Goal: Task Accomplishment & Management: Complete application form

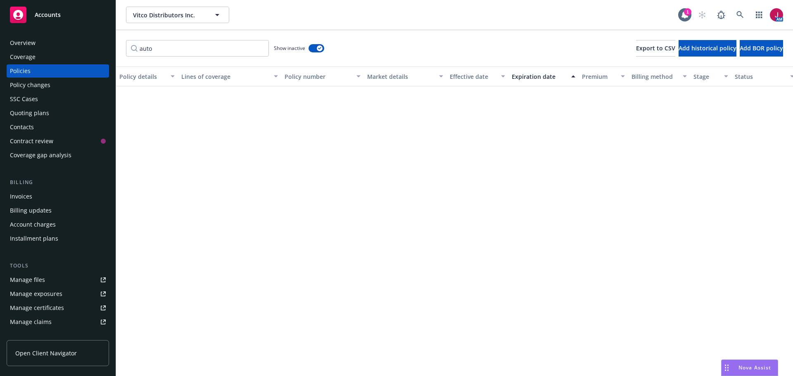
scroll to position [592, 0]
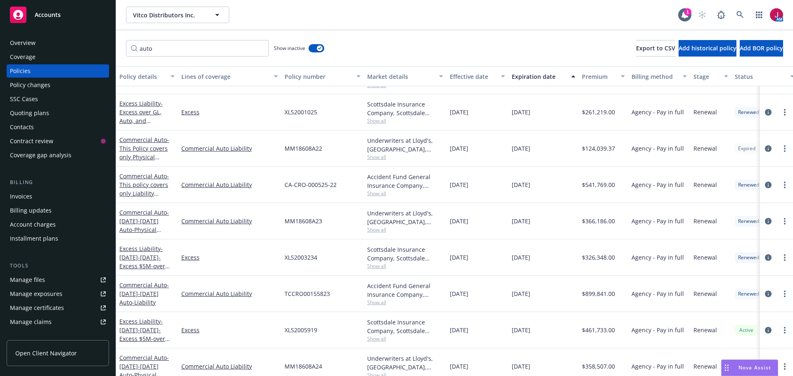
click at [49, 114] on div "Quoting plans" at bounding box center [58, 113] width 96 height 13
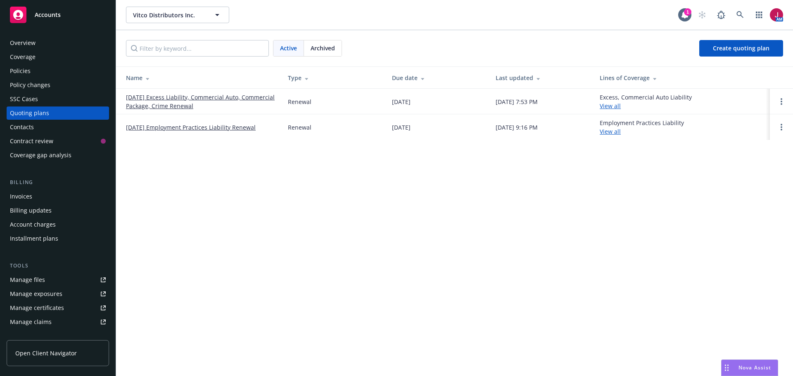
click at [198, 104] on link "[DATE] Excess Liability, Commercial Auto, Commercial Package, Crime Renewal" at bounding box center [200, 101] width 149 height 17
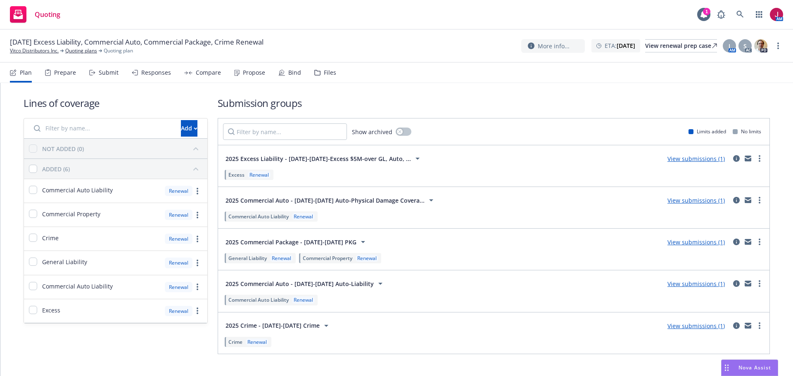
click at [702, 201] on link "View submissions (1)" at bounding box center [696, 201] width 57 height 8
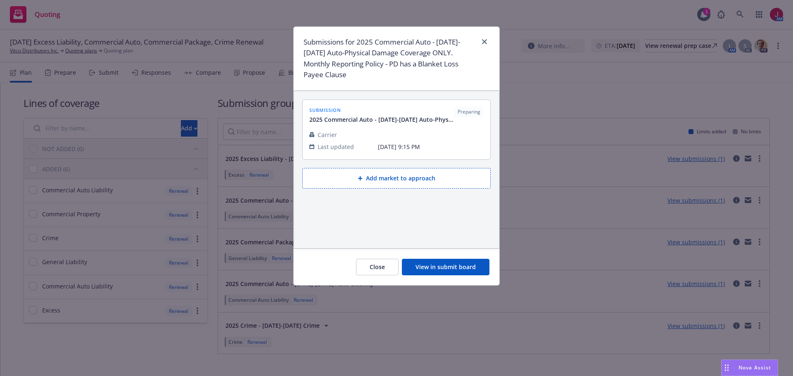
click at [413, 185] on button "Add market to approach" at bounding box center [396, 178] width 188 height 21
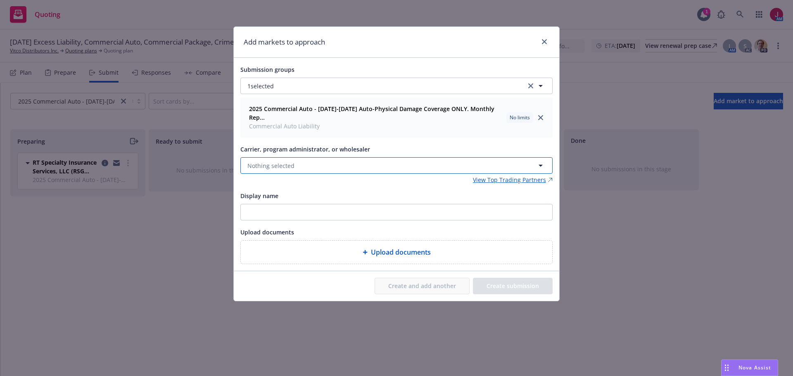
click at [312, 157] on button "Nothing selected" at bounding box center [396, 165] width 312 height 17
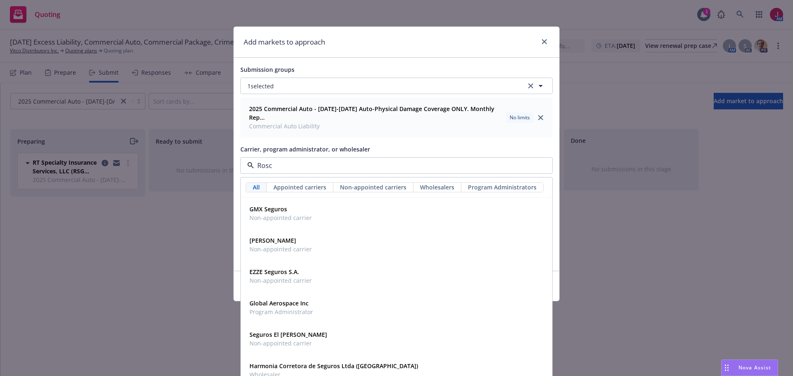
type input "Roscl"
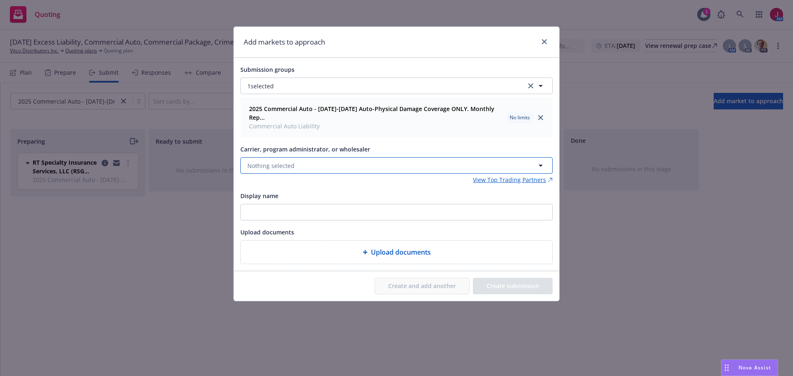
drag, startPoint x: 285, startPoint y: 157, endPoint x: 278, endPoint y: 157, distance: 7.1
click at [285, 162] on span "Nothing selected" at bounding box center [270, 166] width 47 height 9
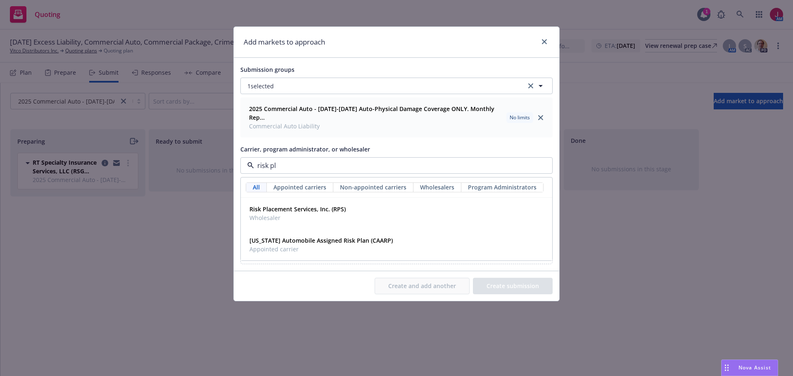
type input "risk pla"
click at [321, 205] on strong "Risk Placement Services, Inc. (RPS)" at bounding box center [298, 209] width 96 height 8
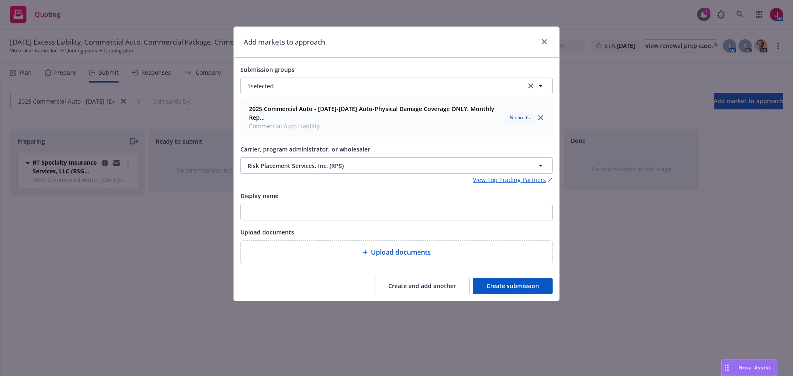
click at [510, 278] on button "Create submission" at bounding box center [513, 286] width 80 height 17
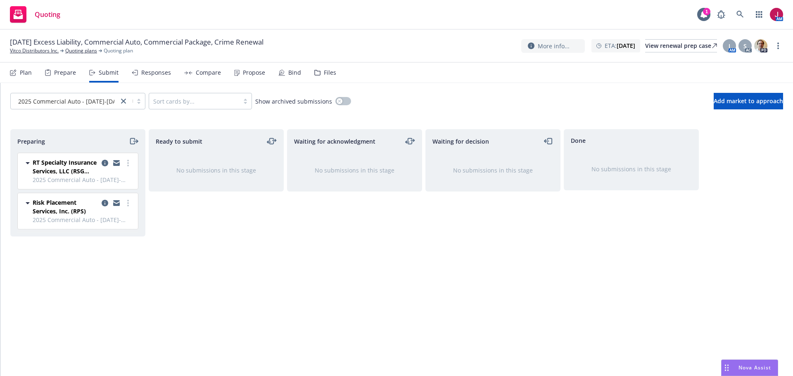
click at [25, 73] on div "Plan" at bounding box center [26, 72] width 12 height 7
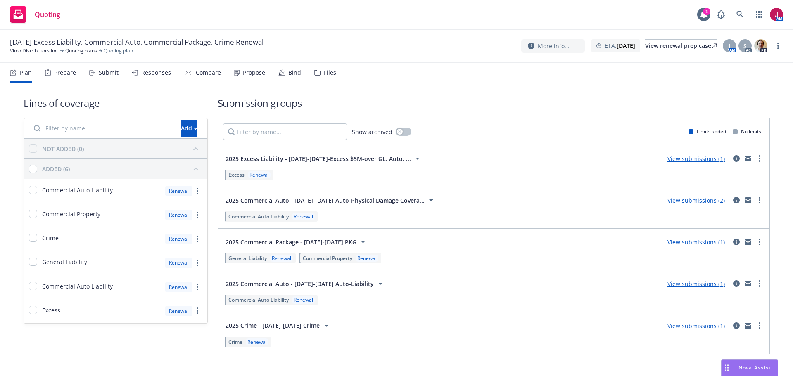
click at [699, 284] on link "View submissions (1)" at bounding box center [696, 284] width 57 height 8
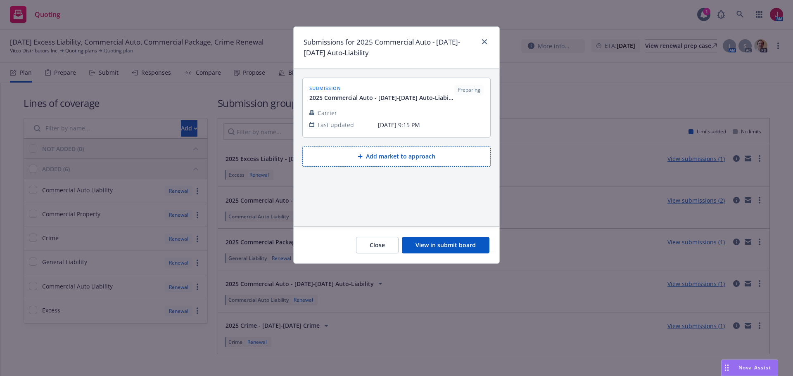
click at [414, 161] on button "Add market to approach" at bounding box center [396, 156] width 188 height 21
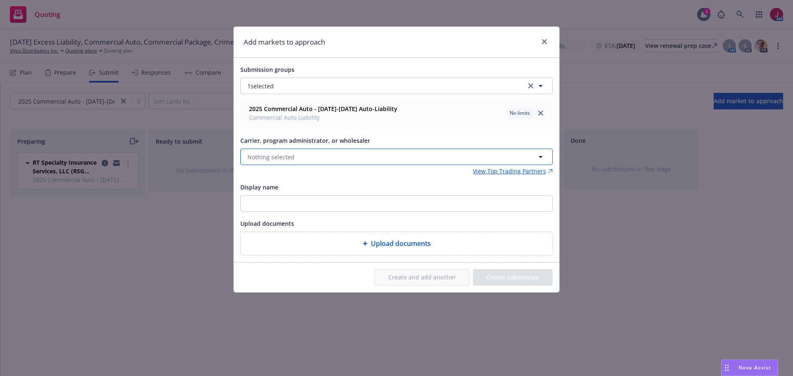
click at [316, 160] on button "Nothing selected" at bounding box center [396, 157] width 312 height 17
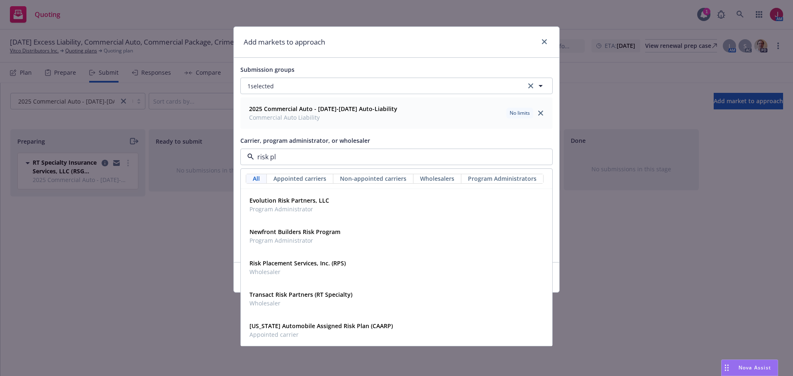
type input "risk pla"
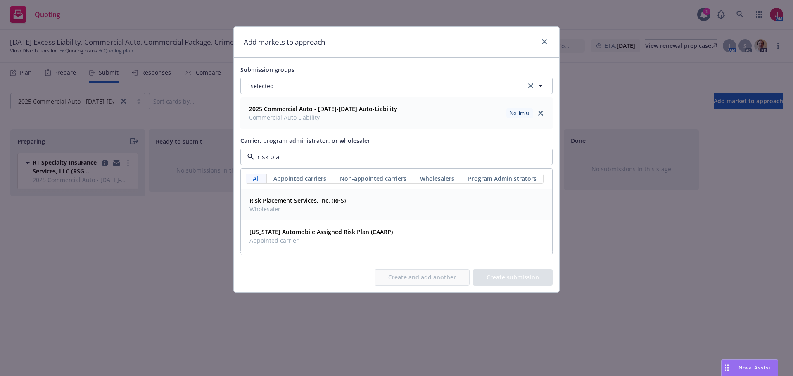
click at [321, 205] on strong "Risk Placement Services, Inc. (RPS)" at bounding box center [298, 201] width 96 height 8
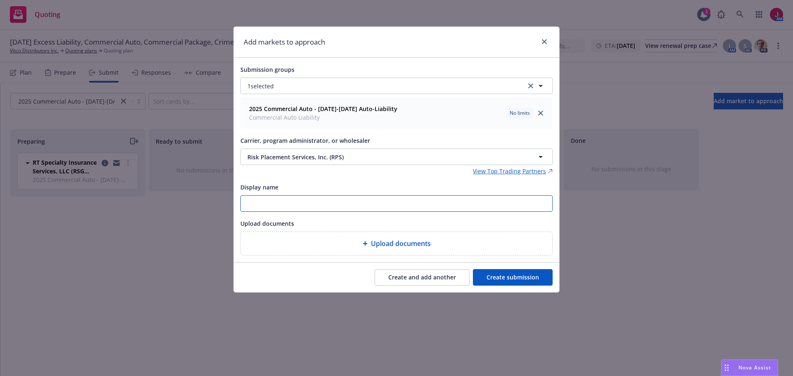
click at [391, 206] on input "Display name" at bounding box center [397, 204] width 312 height 16
type input "[PERSON_NAME]"
click at [519, 274] on button "Create submission" at bounding box center [513, 277] width 80 height 17
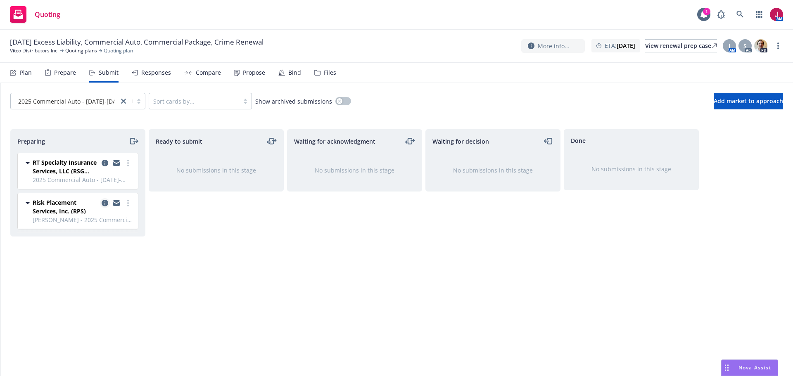
click at [102, 204] on icon "copy logging email" at bounding box center [105, 203] width 7 height 7
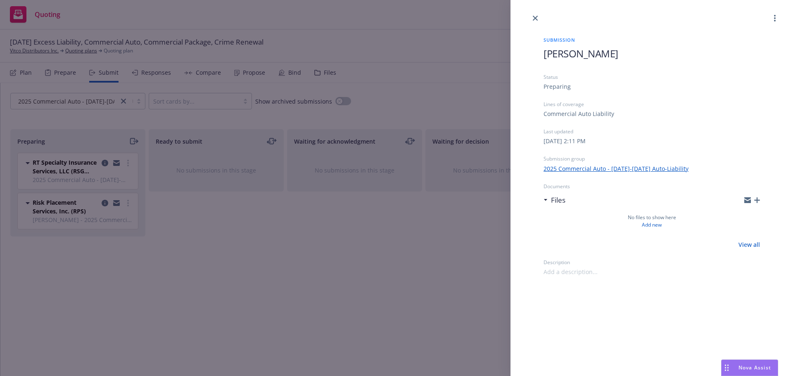
click at [615, 54] on h1 "[PERSON_NAME]" at bounding box center [652, 54] width 216 height 14
click at [611, 56] on h1 "[PERSON_NAME]" at bounding box center [652, 54] width 216 height 14
click at [604, 54] on h1 "[PERSON_NAME]" at bounding box center [652, 54] width 216 height 14
click at [594, 54] on span "[PERSON_NAME]" at bounding box center [581, 54] width 75 height 14
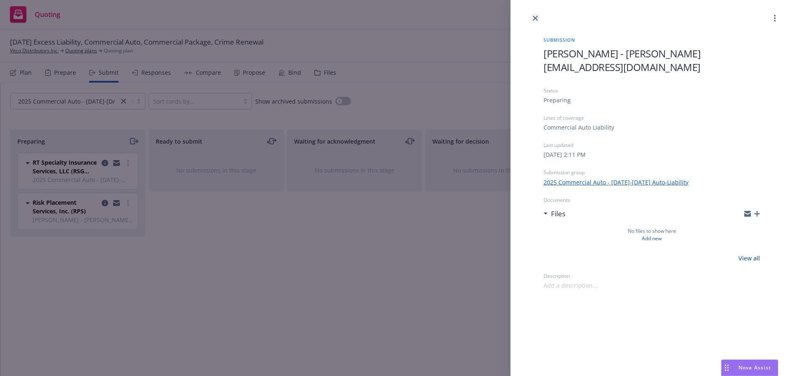
click at [537, 18] on icon "close" at bounding box center [535, 18] width 5 height 5
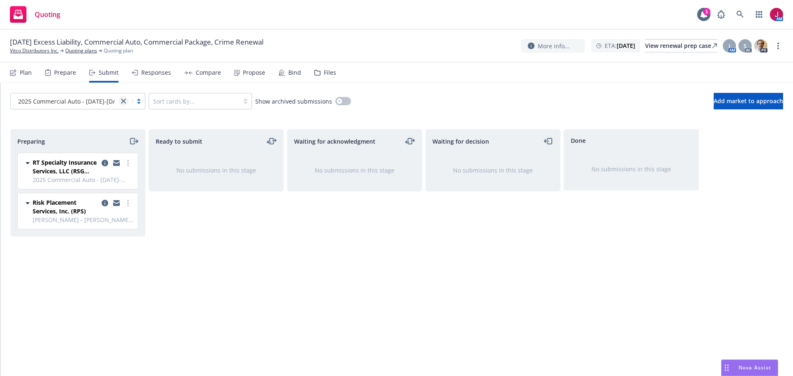
click at [125, 100] on icon "close" at bounding box center [123, 101] width 5 height 5
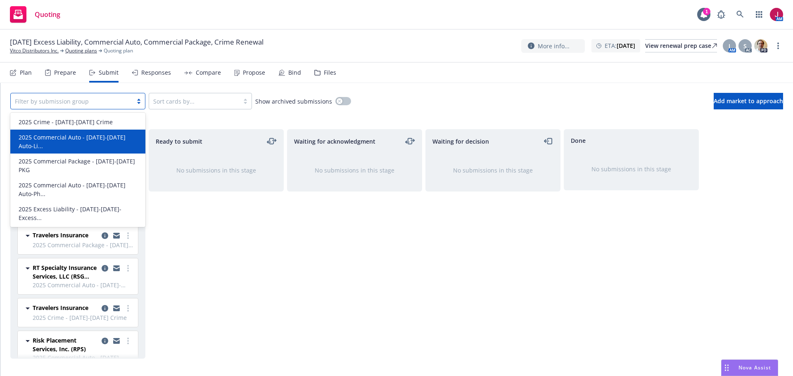
click at [114, 136] on span "2025 Commercial Auto - [DATE]-[DATE] Auto-Li..." at bounding box center [80, 141] width 122 height 17
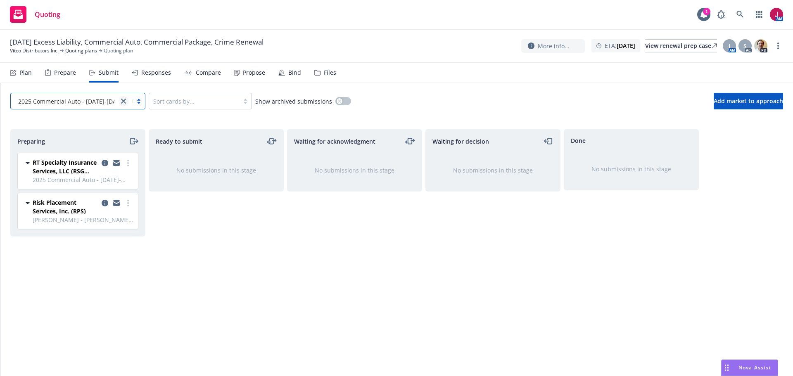
click at [125, 101] on icon "close" at bounding box center [123, 101] width 5 height 5
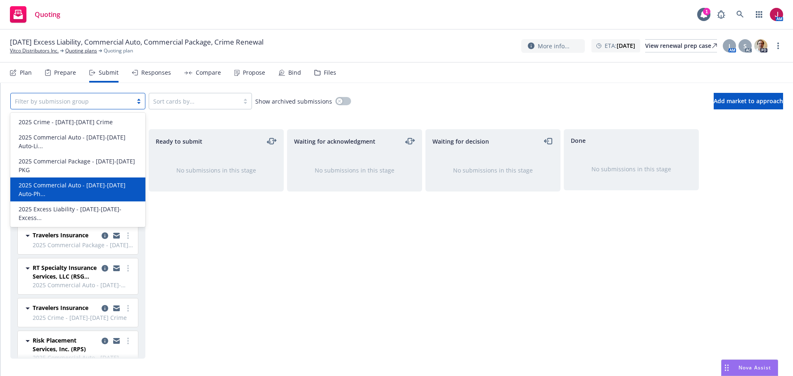
click at [91, 181] on span "2025 Commercial Auto - [DATE]-[DATE] Auto-Ph..." at bounding box center [80, 189] width 122 height 17
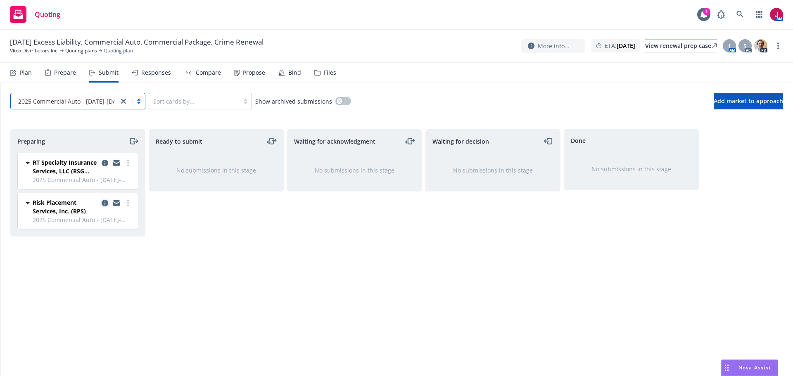
click at [104, 201] on icon "copy logging email" at bounding box center [105, 203] width 7 height 7
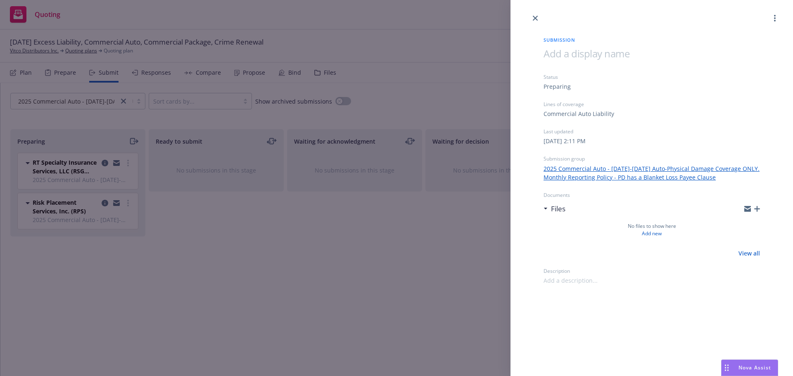
click at [571, 53] on span at bounding box center [587, 54] width 86 height 14
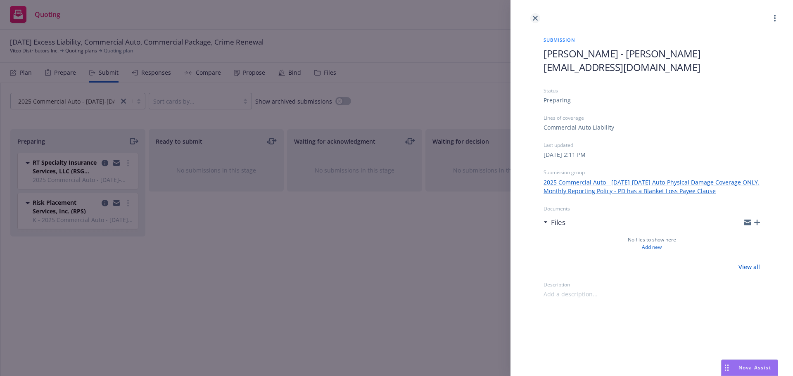
click at [533, 17] on icon "close" at bounding box center [535, 18] width 5 height 5
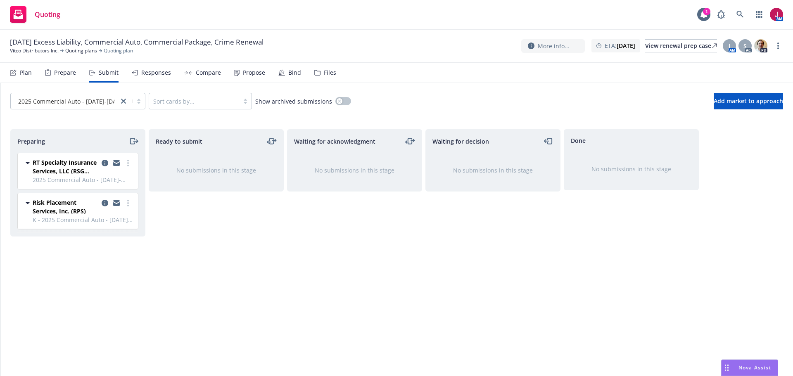
click at [23, 71] on div "Plan" at bounding box center [26, 72] width 12 height 7
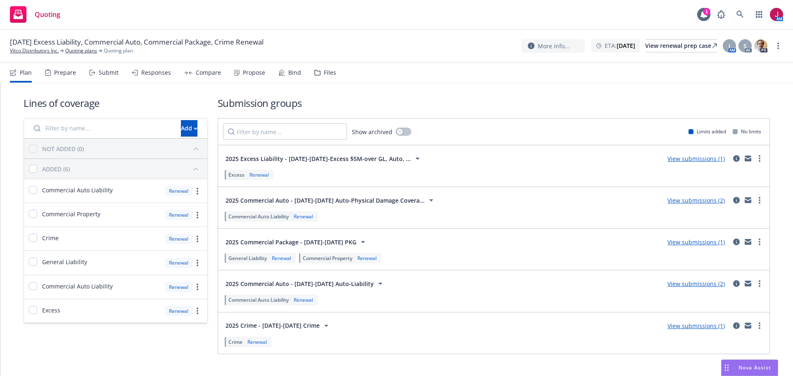
click at [690, 159] on link "View submissions (1)" at bounding box center [696, 159] width 57 height 8
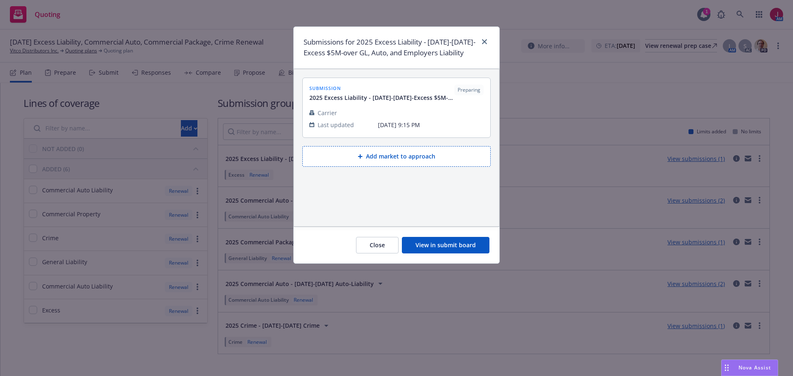
click at [417, 158] on button "Add market to approach" at bounding box center [396, 156] width 188 height 21
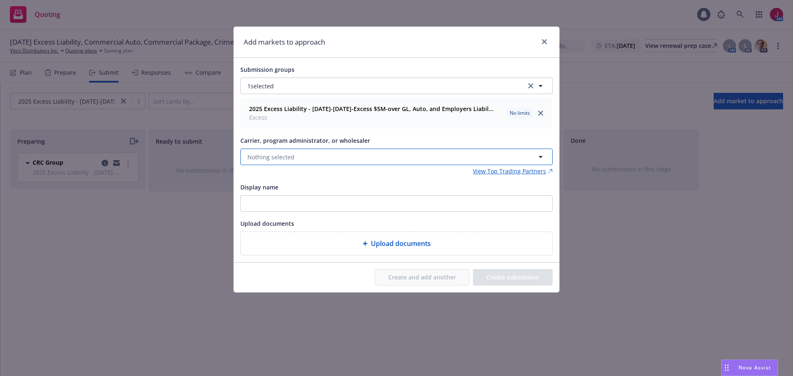
click at [294, 155] on button "Nothing selected" at bounding box center [396, 157] width 312 height 17
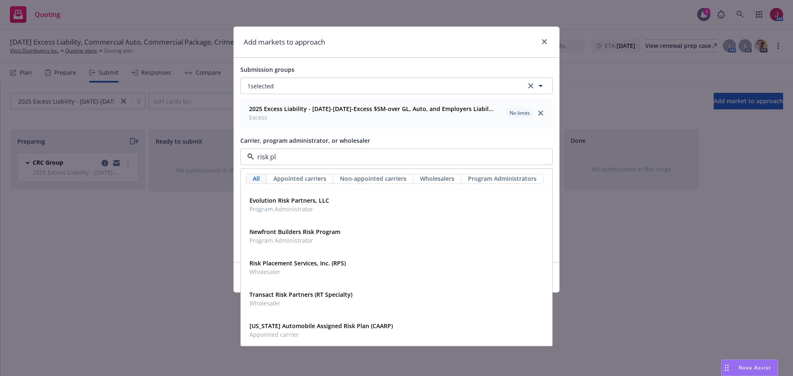
type input "risk pla"
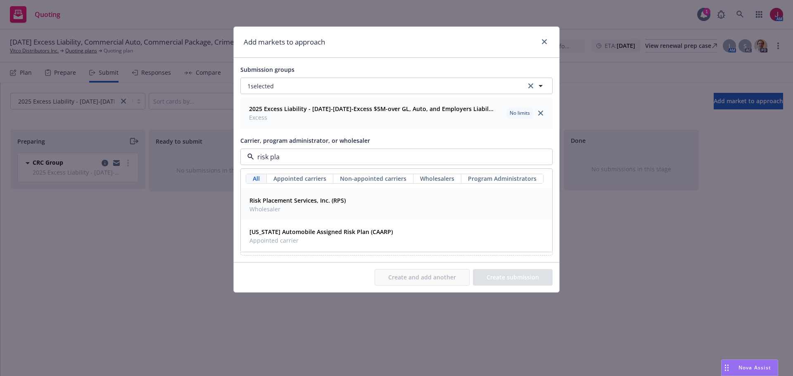
click at [322, 200] on strong "Risk Placement Services, Inc. (RPS)" at bounding box center [298, 201] width 96 height 8
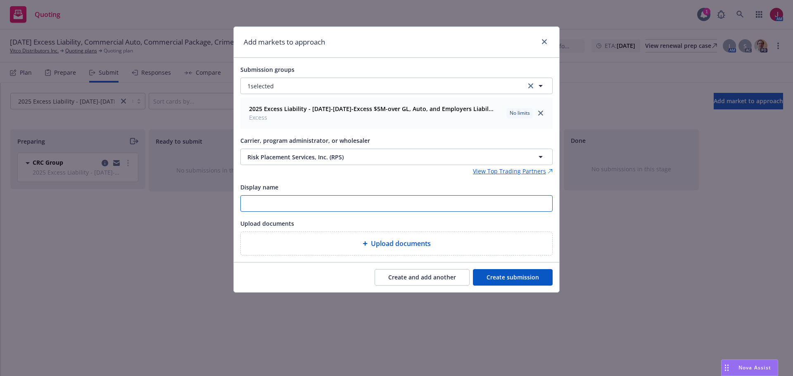
click at [333, 206] on input "Display name" at bounding box center [397, 204] width 312 height 16
type input "[PERSON_NAME]"
click at [507, 274] on button "Create submission" at bounding box center [513, 277] width 80 height 17
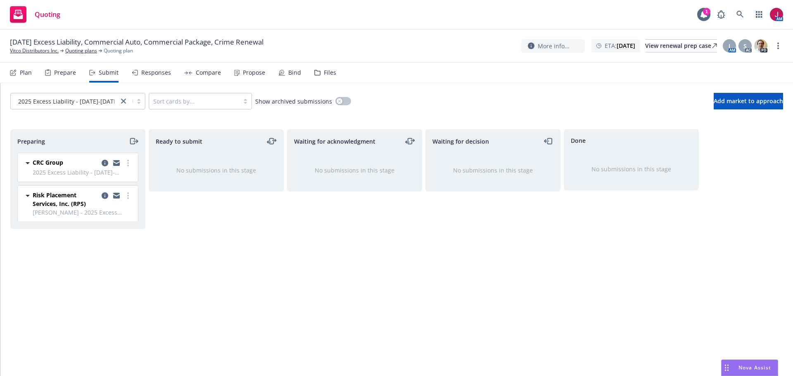
click at [18, 75] on div "Plan" at bounding box center [21, 73] width 22 height 20
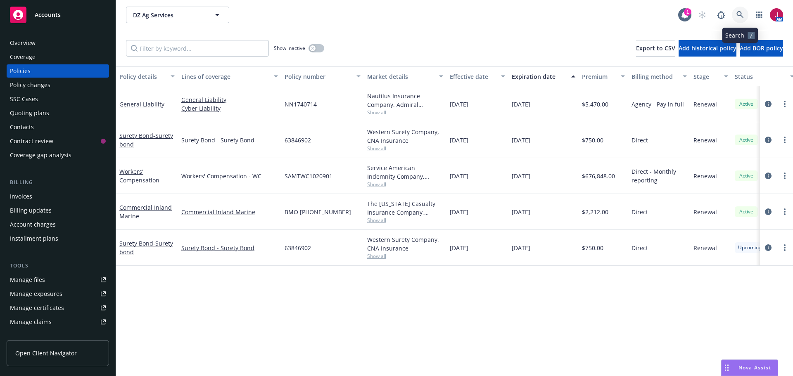
click at [741, 14] on icon at bounding box center [740, 14] width 7 height 7
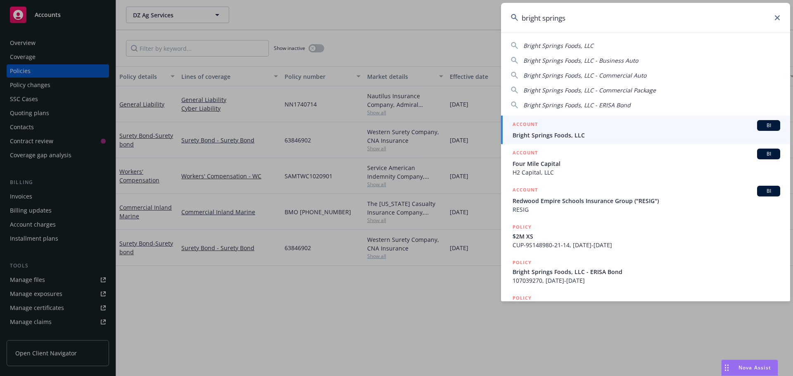
type input "bright springs"
click at [719, 126] on div "ACCOUNT BI" at bounding box center [647, 125] width 268 height 11
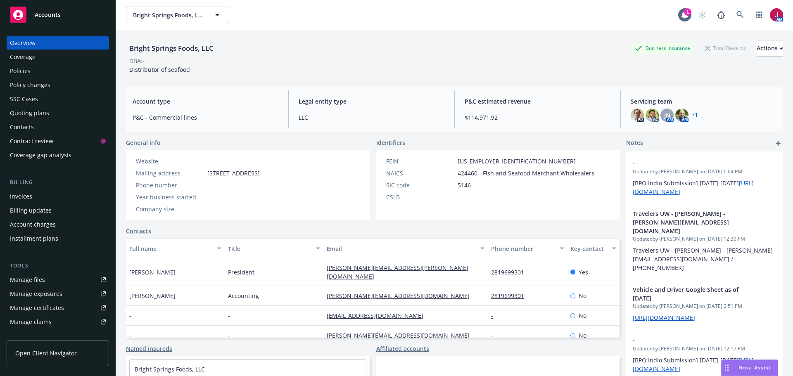
click at [25, 118] on div "Quoting plans" at bounding box center [29, 113] width 39 height 13
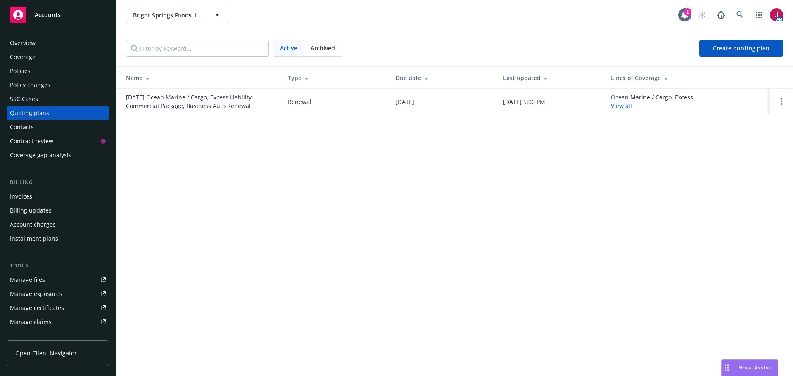
click at [171, 103] on link "11/27/25 Ocean Marine / Cargo, Excess Liability, Commercial Package, Business A…" at bounding box center [200, 101] width 149 height 17
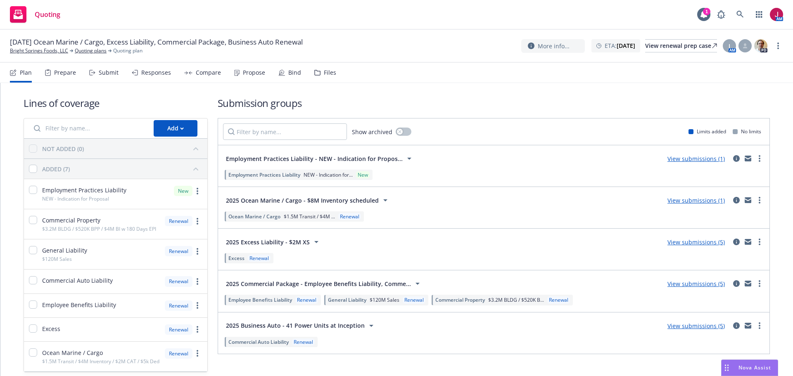
click at [702, 328] on link "View submissions (5)" at bounding box center [696, 326] width 57 height 8
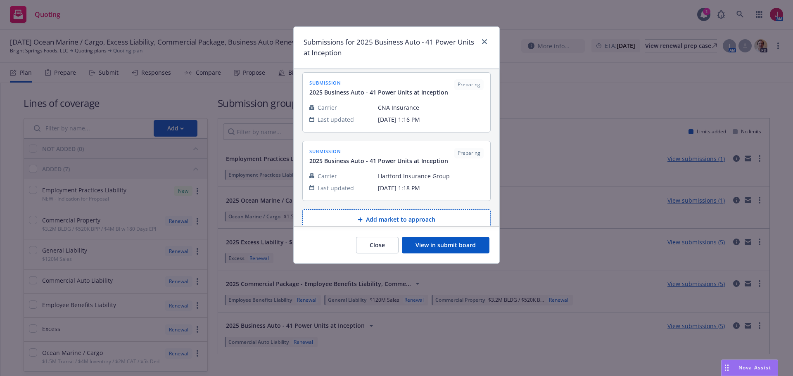
scroll to position [223, 0]
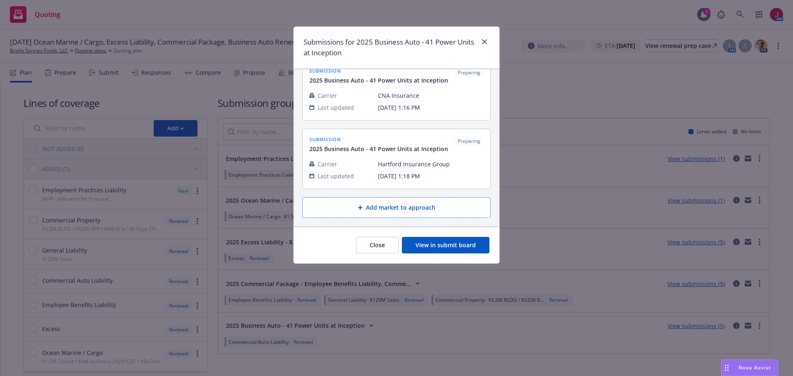
click at [411, 210] on button "Add market to approach" at bounding box center [396, 207] width 188 height 21
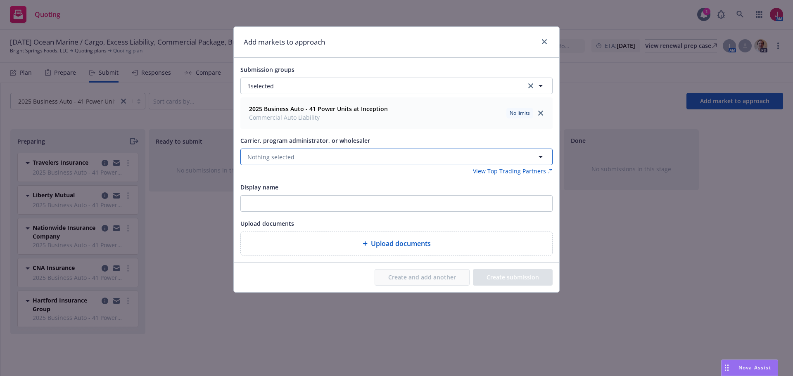
click at [333, 162] on button "Nothing selected" at bounding box center [396, 157] width 312 height 17
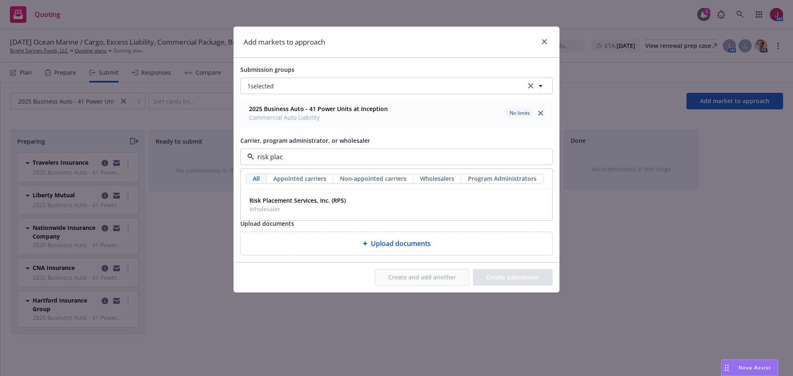
type input "risk place"
click at [340, 200] on strong "Risk Placement Services, Inc. (RPS)" at bounding box center [298, 201] width 96 height 8
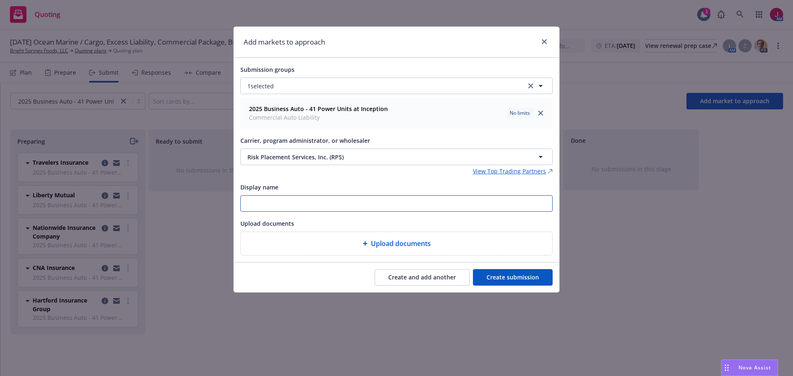
click at [357, 199] on input "Display name" at bounding box center [397, 204] width 312 height 16
type input "L"
paste input "kyle_adams@rpsins.com"
type input "[PERSON_NAME] - [PERSON_NAME][EMAIL_ADDRESS][DOMAIN_NAME]"
click at [511, 272] on button "Create submission" at bounding box center [513, 277] width 80 height 17
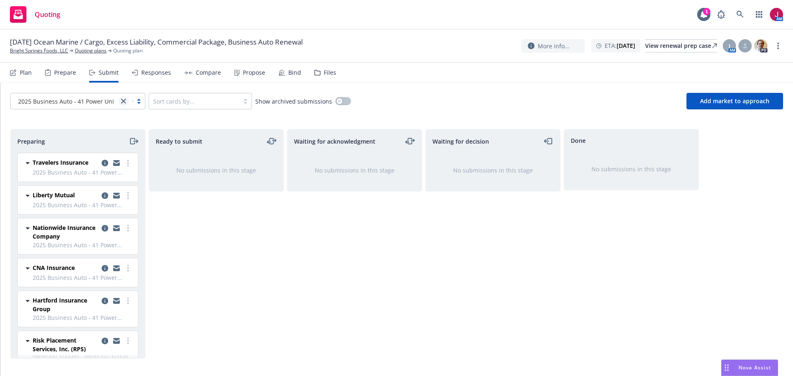
click at [121, 101] on icon "close" at bounding box center [123, 101] width 5 height 5
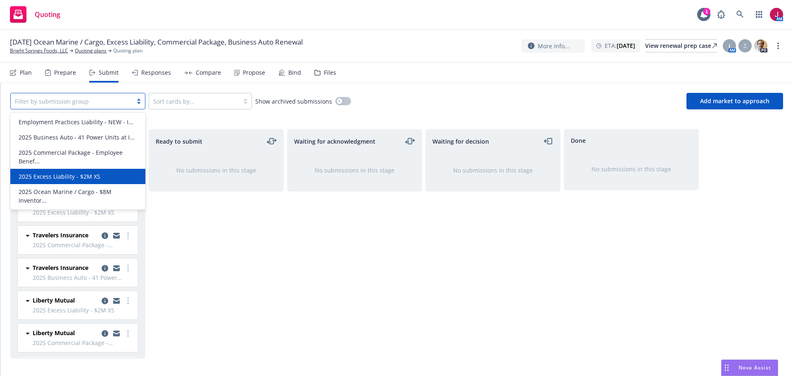
click at [102, 176] on div "2025 Excess Liability - $2M XS" at bounding box center [77, 176] width 125 height 9
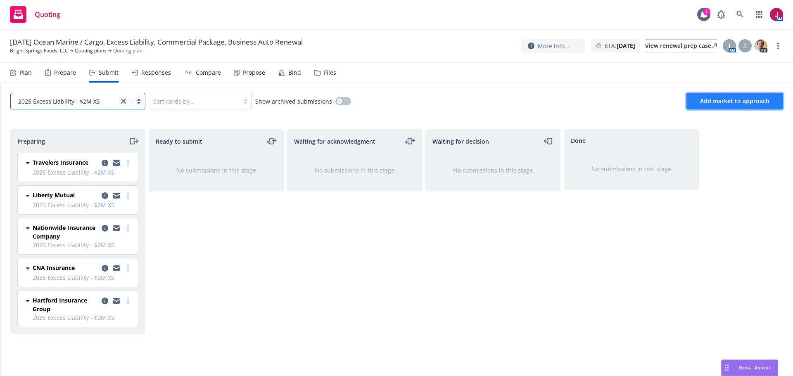
click at [725, 108] on button "Add market to approach" at bounding box center [735, 101] width 97 height 17
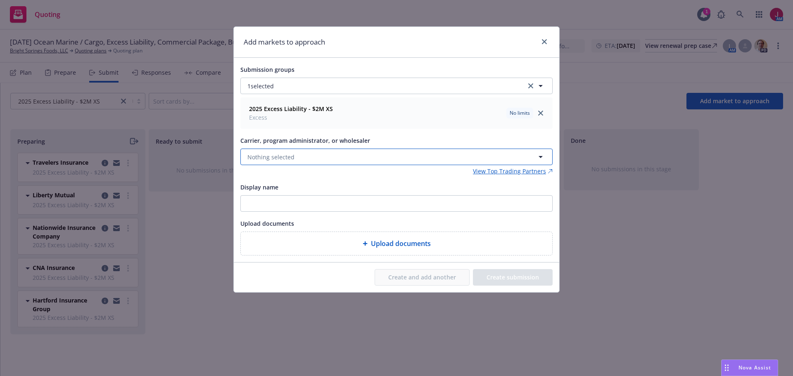
click at [303, 155] on button "Nothing selected" at bounding box center [396, 157] width 312 height 17
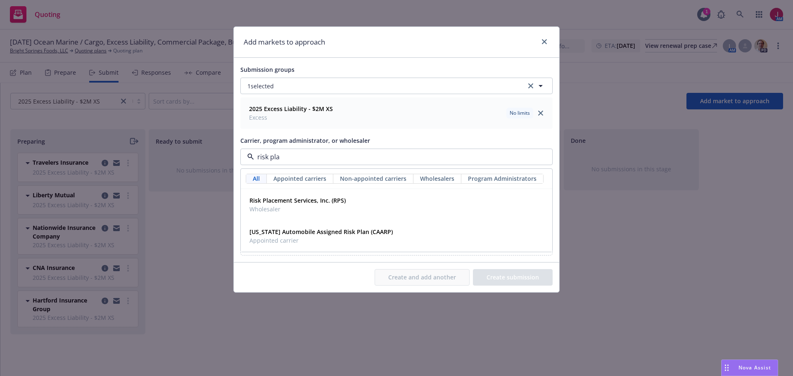
type input "risk plac"
click at [336, 202] on strong "Risk Placement Services, Inc. (RPS)" at bounding box center [298, 201] width 96 height 8
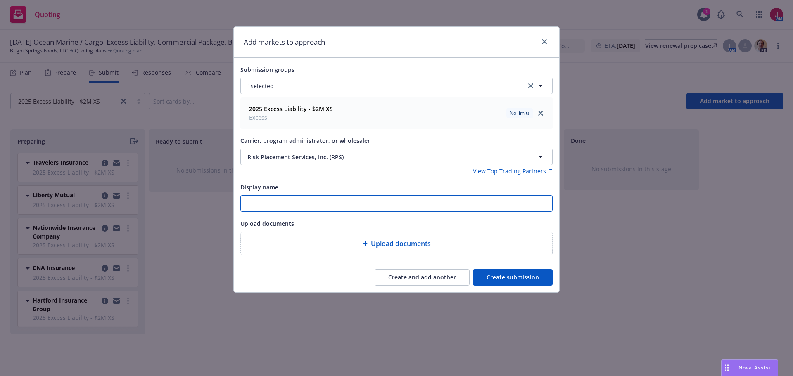
click at [300, 203] on input "Display name" at bounding box center [397, 204] width 312 height 16
type input "[PERSON_NAME]"
click at [523, 279] on button "Create submission" at bounding box center [513, 277] width 80 height 17
